Goal: Navigation & Orientation: Find specific page/section

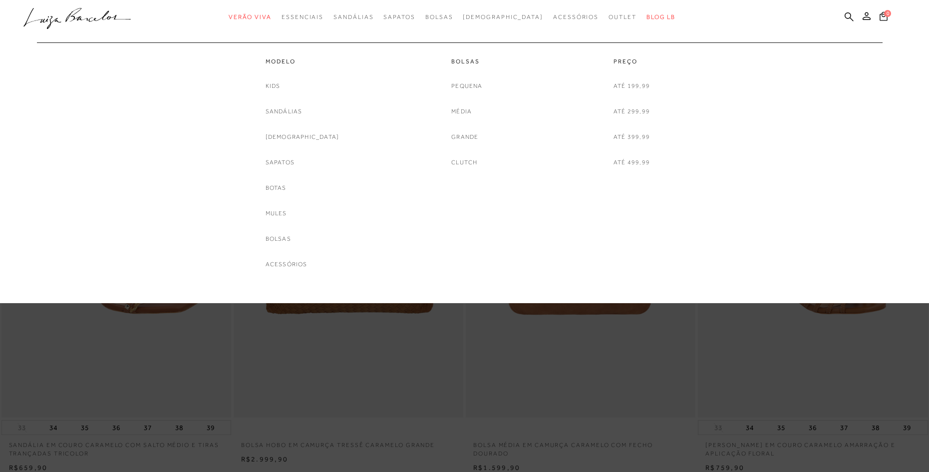
click at [300, 139] on link "[DEMOGRAPHIC_DATA]" at bounding box center [303, 137] width 74 height 10
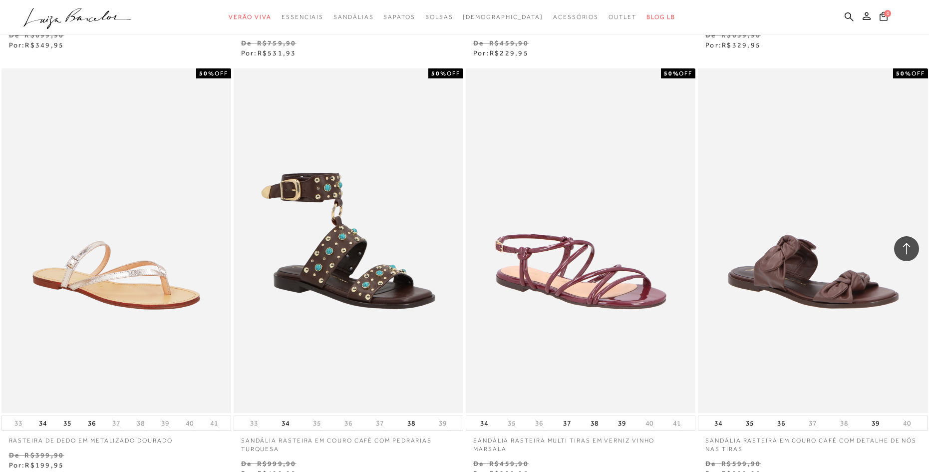
scroll to position [2447, 0]
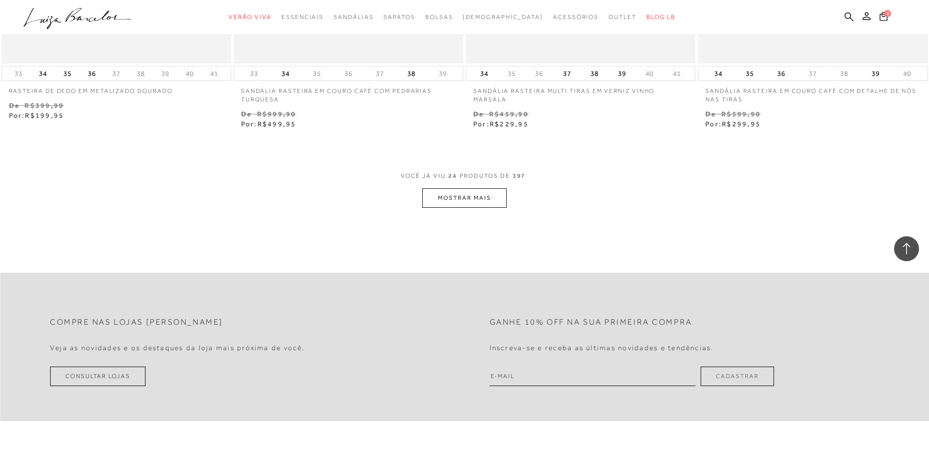
click at [462, 191] on button "MOSTRAR MAIS" at bounding box center [464, 197] width 84 height 19
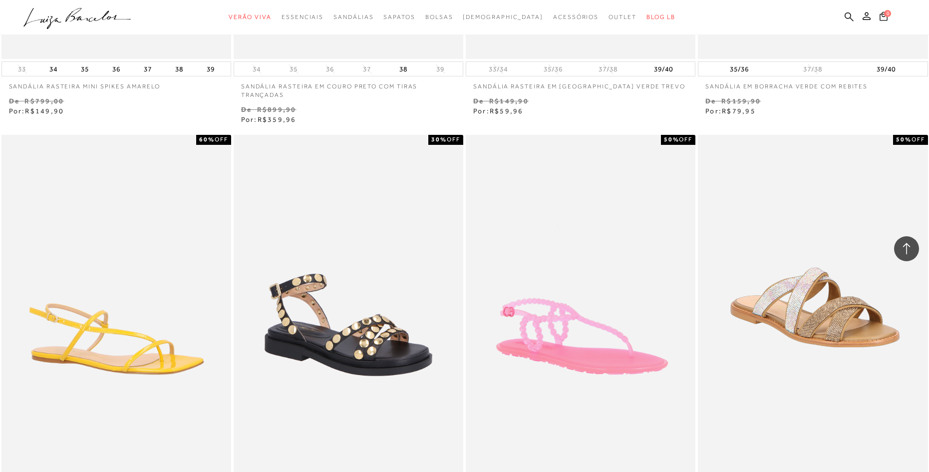
scroll to position [4661, 0]
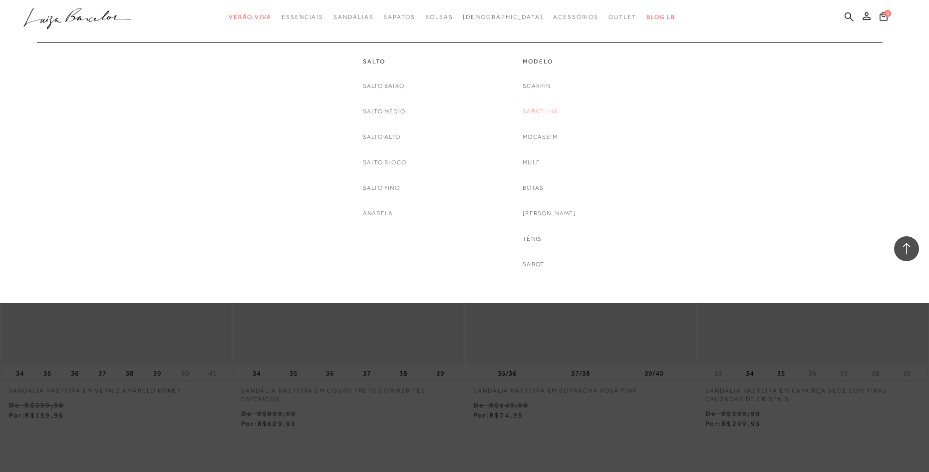
click at [545, 108] on link "Sapatilha" at bounding box center [540, 111] width 35 height 10
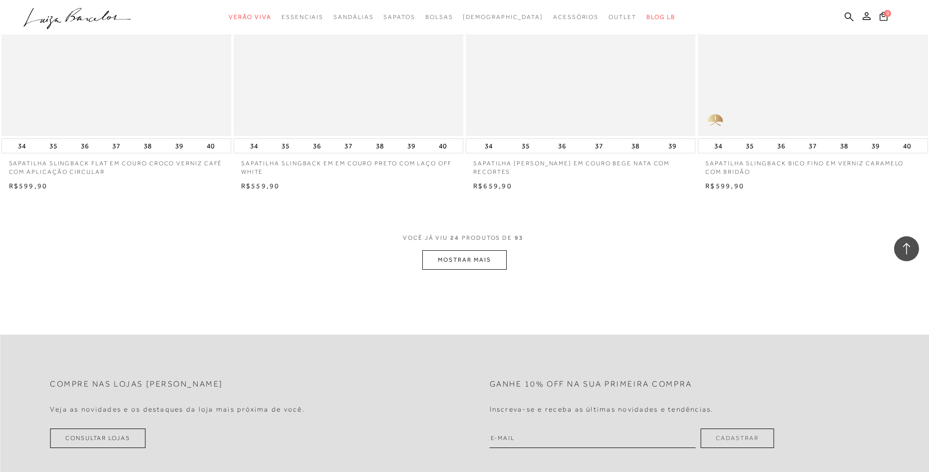
scroll to position [2447, 0]
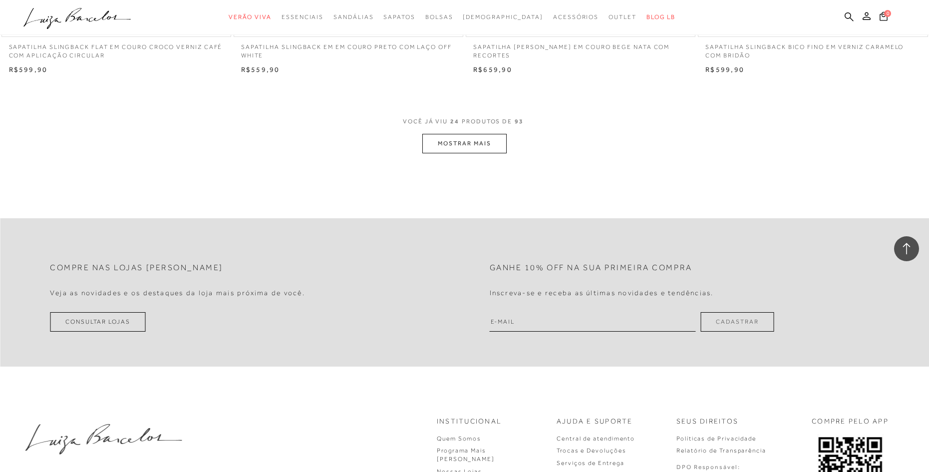
click at [456, 145] on button "MOSTRAR MAIS" at bounding box center [464, 143] width 84 height 19
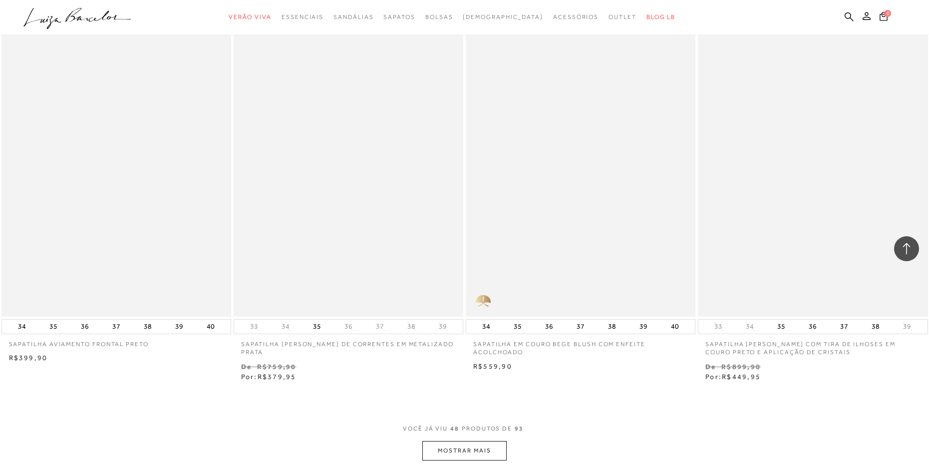
scroll to position [4894, 0]
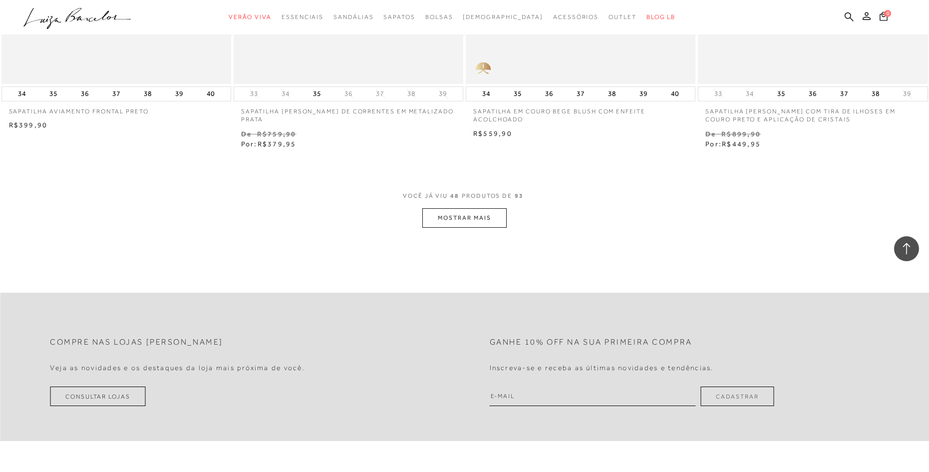
click at [487, 217] on button "MOSTRAR MAIS" at bounding box center [464, 217] width 84 height 19
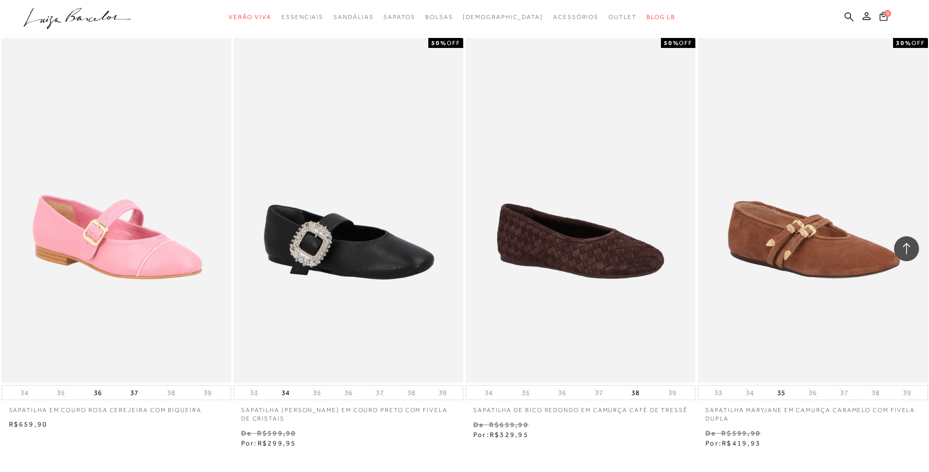
scroll to position [7225, 0]
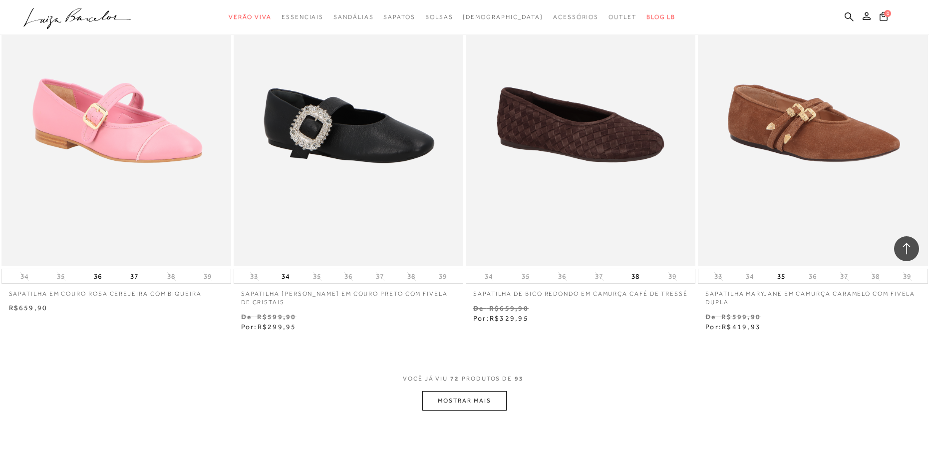
click at [457, 400] on button "MOSTRAR MAIS" at bounding box center [464, 400] width 84 height 19
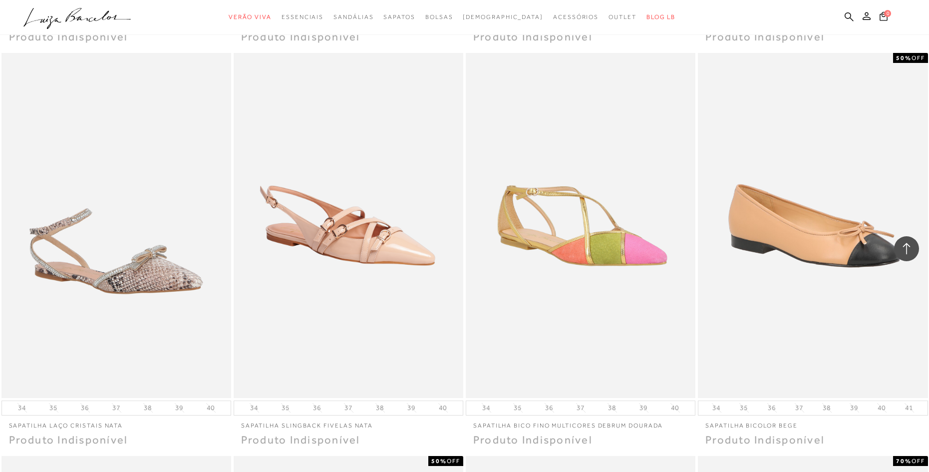
scroll to position [8856, 0]
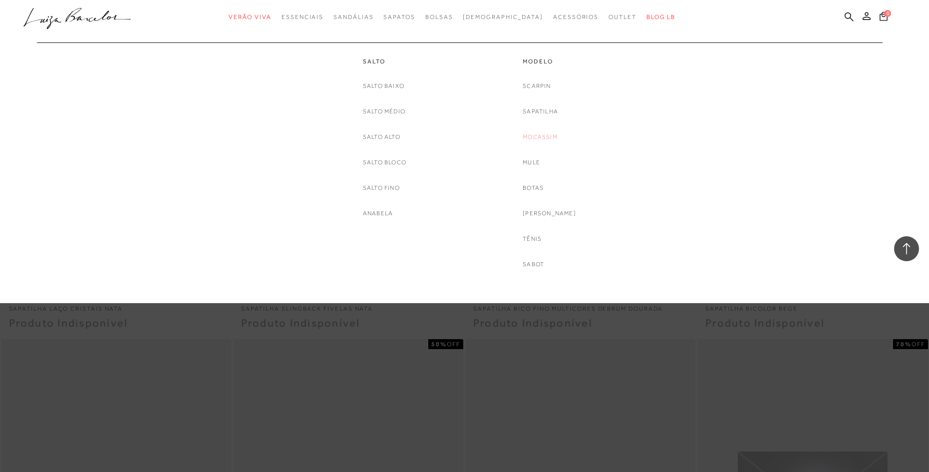
click at [541, 138] on link "Mocassim" at bounding box center [540, 137] width 35 height 10
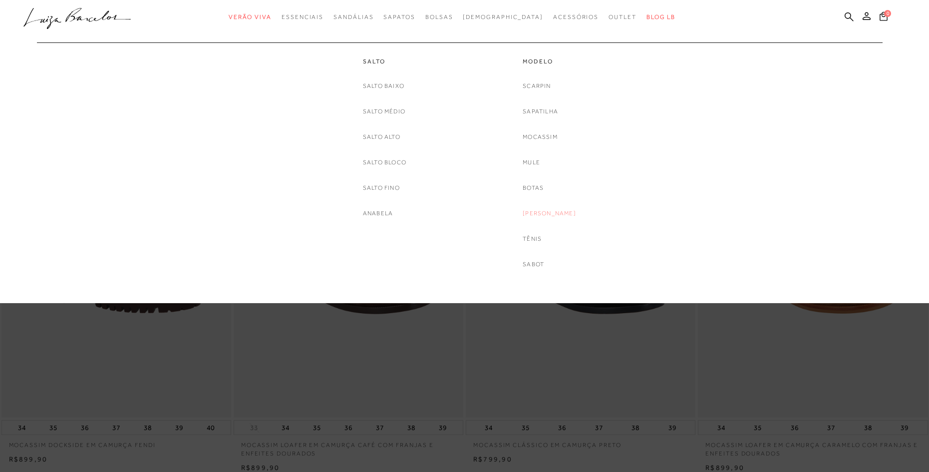
click at [560, 215] on link "[PERSON_NAME]" at bounding box center [549, 213] width 53 height 10
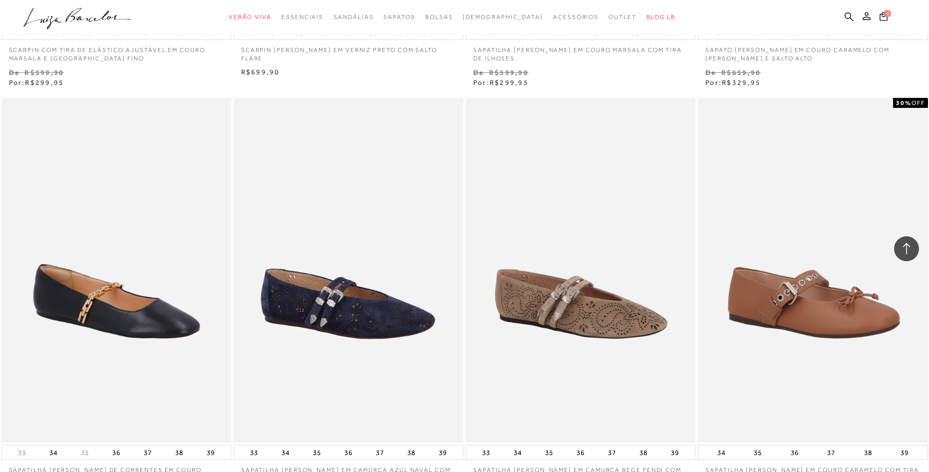
scroll to position [932, 0]
